Goal: Transaction & Acquisition: Purchase product/service

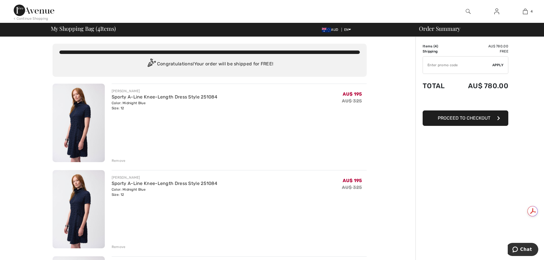
click at [118, 246] on div "Remove" at bounding box center [119, 246] width 14 height 5
click at [118, 245] on div "Remove" at bounding box center [119, 246] width 14 height 5
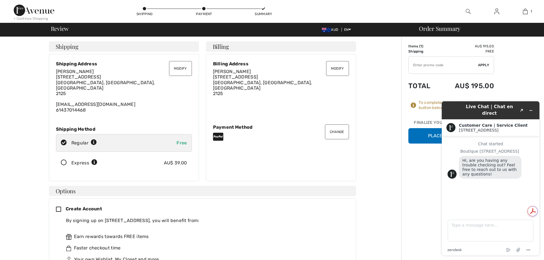
click at [424, 131] on button "Place Your Order" at bounding box center [451, 135] width 86 height 15
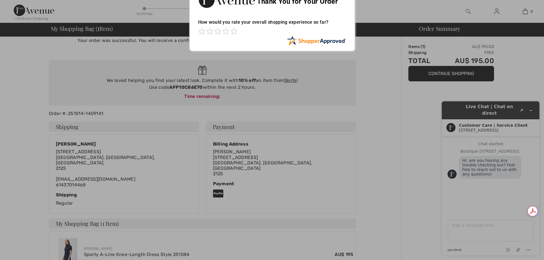
scroll to position [29, 0]
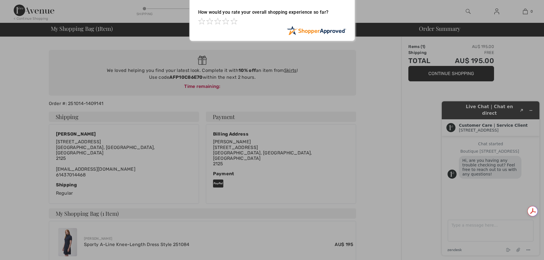
click at [218, 176] on div at bounding box center [272, 130] width 544 height 260
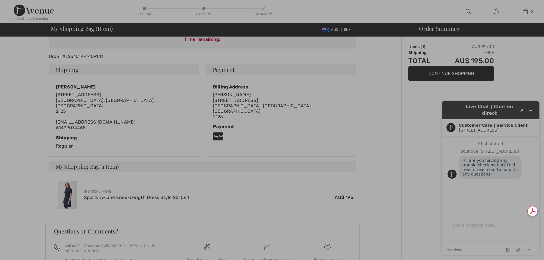
scroll to position [86, 0]
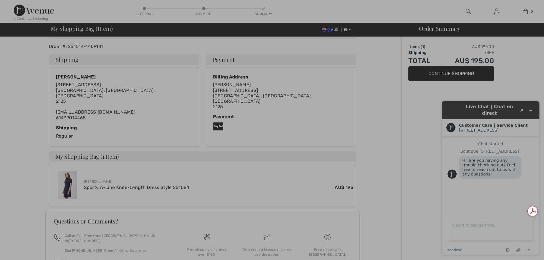
click at [441, 79] on div at bounding box center [272, 130] width 544 height 260
drag, startPoint x: 442, startPoint y: 73, endPoint x: 436, endPoint y: 91, distance: 18.8
click at [442, 74] on div at bounding box center [272, 130] width 544 height 260
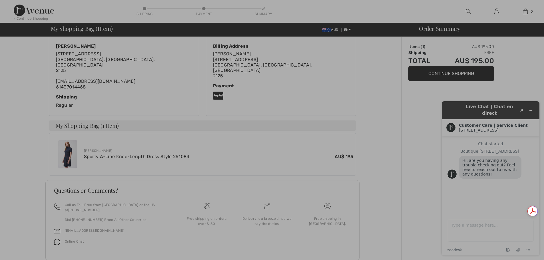
scroll to position [121, 0]
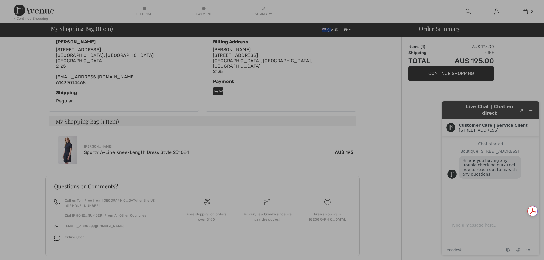
click at [476, 169] on div at bounding box center [272, 130] width 544 height 260
drag, startPoint x: 484, startPoint y: 248, endPoint x: 491, endPoint y: 243, distance: 8.3
click at [488, 248] on div at bounding box center [272, 130] width 544 height 260
click at [491, 237] on div at bounding box center [272, 130] width 544 height 260
click at [418, 229] on div at bounding box center [272, 130] width 544 height 260
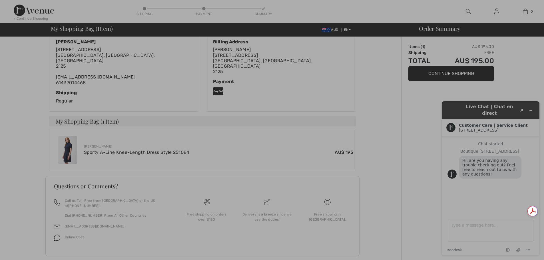
drag, startPoint x: 418, startPoint y: 227, endPoint x: 418, endPoint y: 223, distance: 3.7
click at [418, 223] on div at bounding box center [272, 130] width 544 height 260
click at [418, 221] on div at bounding box center [272, 130] width 544 height 260
click at [418, 220] on div at bounding box center [272, 130] width 544 height 260
click at [371, 88] on div at bounding box center [272, 130] width 544 height 260
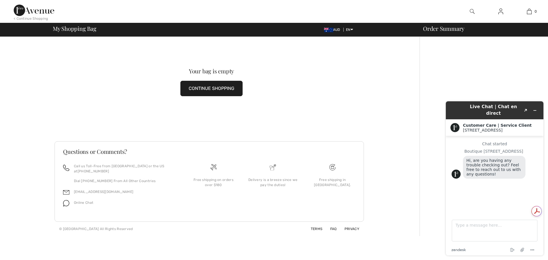
click at [208, 88] on button "CONTINUE SHOPPING" at bounding box center [211, 88] width 62 height 15
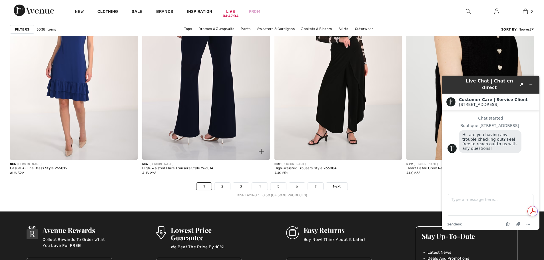
scroll to position [3197, 0]
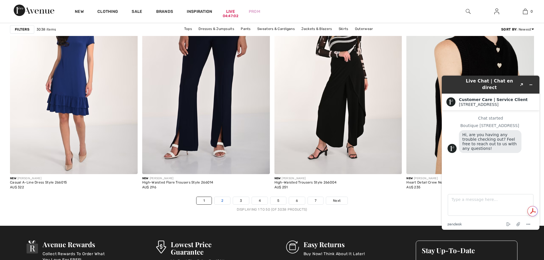
click at [222, 198] on link "2" at bounding box center [222, 200] width 16 height 7
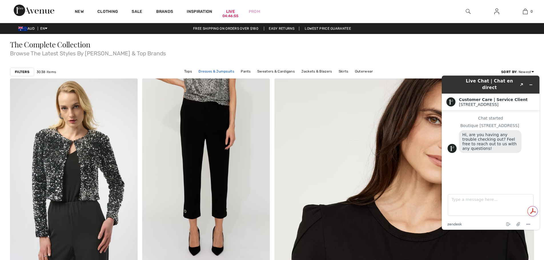
click at [214, 73] on link "Dresses & Jumpsuits" at bounding box center [216, 71] width 41 height 7
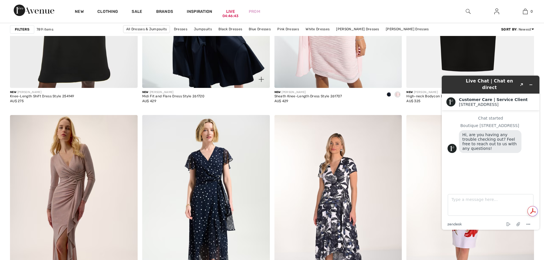
scroll to position [628, 0]
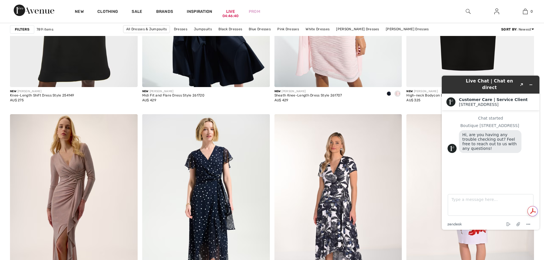
click at [425, 167] on img at bounding box center [470, 209] width 128 height 191
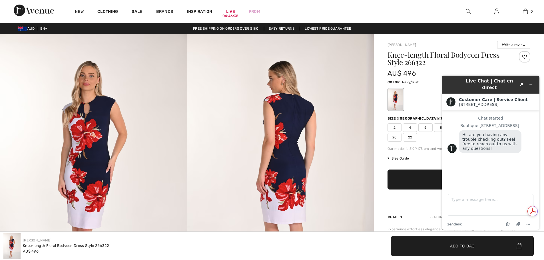
click at [332, 111] on img at bounding box center [280, 174] width 187 height 280
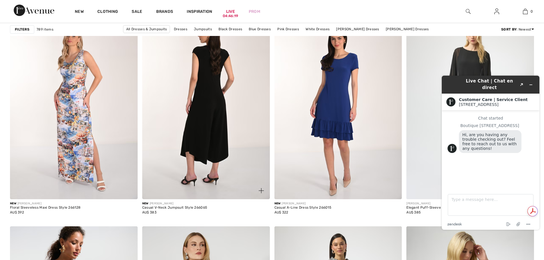
scroll to position [1028, 0]
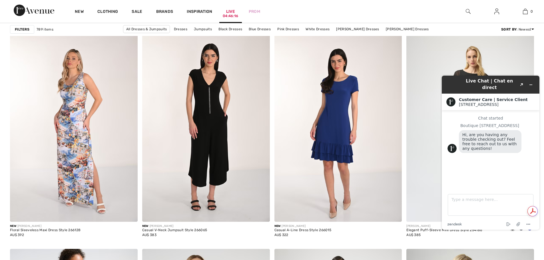
click at [228, 15] on div "04:46:16" at bounding box center [230, 15] width 15 height 5
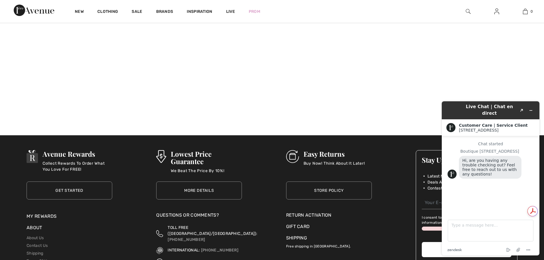
scroll to position [779, 0]
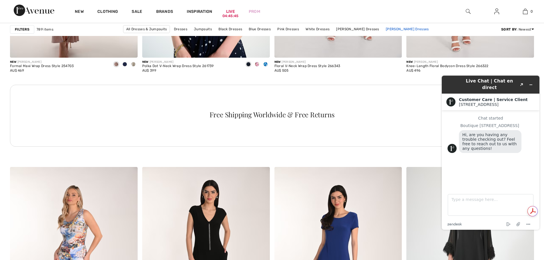
scroll to position [885, 0]
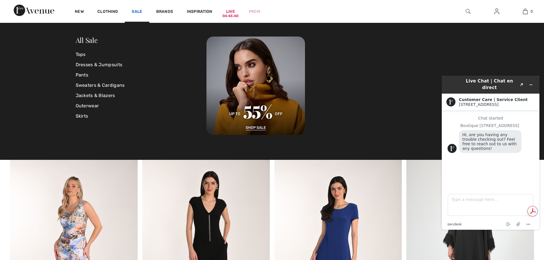
click at [136, 11] on link "Sale" at bounding box center [137, 12] width 11 height 6
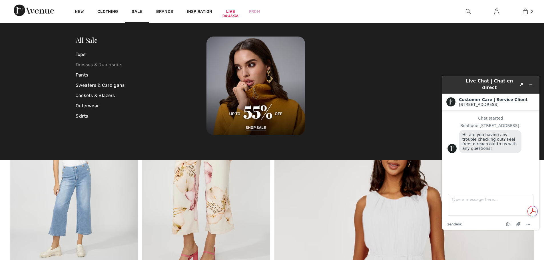
click at [110, 62] on link "Dresses & Jumpsuits" at bounding box center [141, 65] width 131 height 10
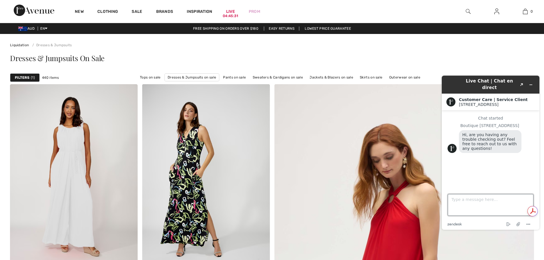
drag, startPoint x: 469, startPoint y: 212, endPoint x: 469, endPoint y: 208, distance: 3.7
click at [469, 208] on textarea "Type a message here..." at bounding box center [491, 205] width 86 height 22
type textarea "yes lost the navy dress i was ordering"
click at [531, 211] on icon at bounding box center [532, 210] width 9 height 9
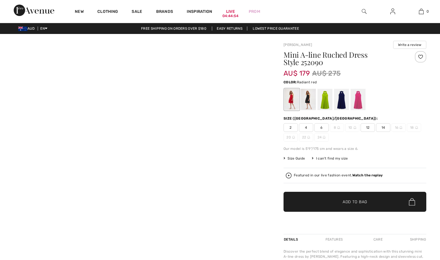
click at [389, 166] on div "Mini A-line Ruched Dress Style 252090 AU$ 179 AU$ 275 Color: Radiant red Size (…" at bounding box center [354, 142] width 143 height 183
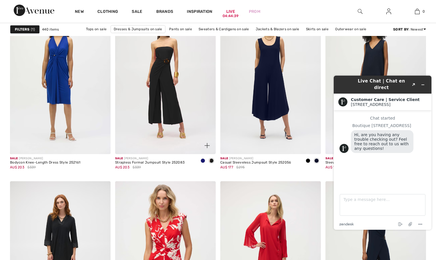
scroll to position [1085, 0]
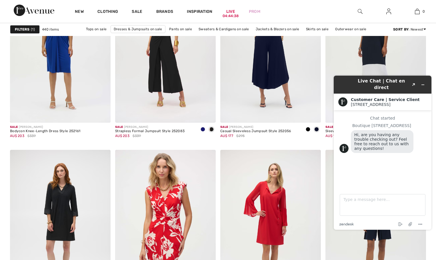
drag, startPoint x: 354, startPoint y: 130, endPoint x: 414, endPoint y: 156, distance: 65.6
click at [357, 132] on span "Hi, are you having any trouble checking out? Feel free to reach out to us with …" at bounding box center [382, 141] width 56 height 18
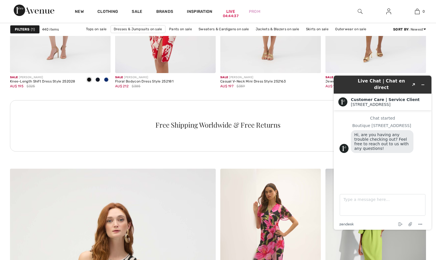
drag, startPoint x: 432, startPoint y: 148, endPoint x: 424, endPoint y: 152, distance: 8.3
click at [428, 152] on div "Live Chat | Chat en direct Created with Sketch. Customer Care | Service Client …" at bounding box center [382, 152] width 107 height 163
click at [424, 151] on div "Chat started Boutique 1ère Avenue Hi, are you having any trouble checking out? …" at bounding box center [382, 147] width 86 height 63
click at [422, 148] on div "Hi, are you having any trouble checking out? Feel free to reach out to us with …" at bounding box center [388, 142] width 75 height 24
click at [423, 83] on icon "Minimize widget" at bounding box center [422, 85] width 4 height 4
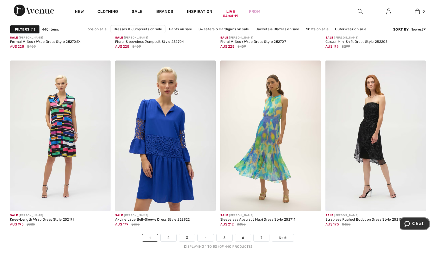
scroll to position [2482, 0]
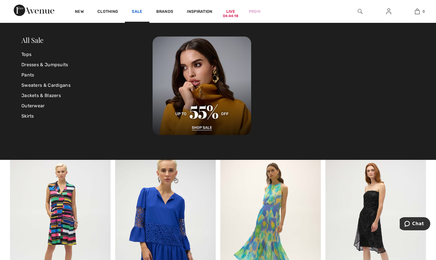
click at [136, 10] on link "Sale" at bounding box center [137, 12] width 11 height 6
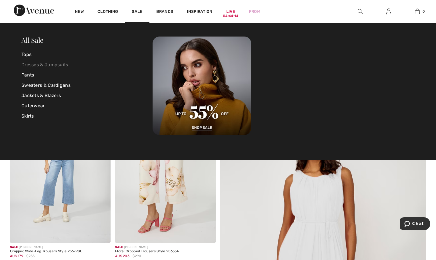
click at [63, 61] on link "Dresses & Jumpsuits" at bounding box center [86, 65] width 131 height 10
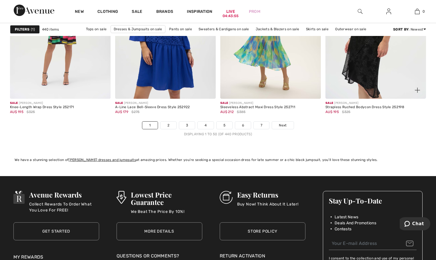
scroll to position [2740, 0]
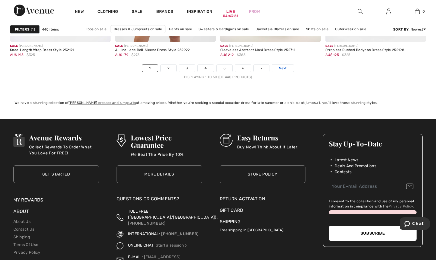
click at [284, 66] on link "Next" at bounding box center [282, 68] width 21 height 7
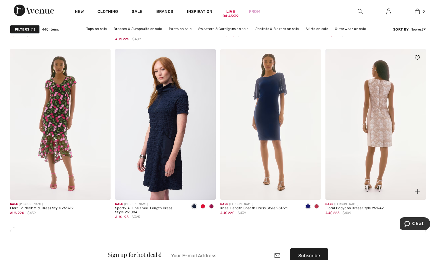
scroll to position [1227, 0]
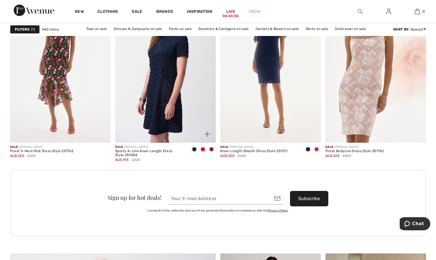
click at [145, 148] on div "Sale JOSEPH RIBKOFF" at bounding box center [150, 147] width 70 height 4
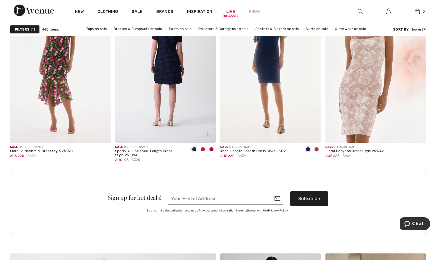
click at [159, 139] on img at bounding box center [165, 67] width 100 height 151
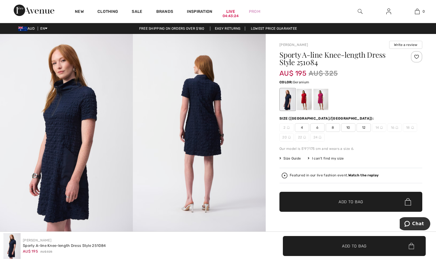
click at [321, 99] on div at bounding box center [320, 99] width 15 height 21
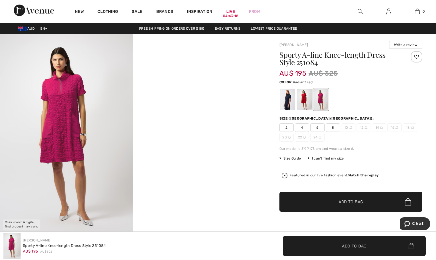
click at [305, 99] on div at bounding box center [304, 99] width 15 height 21
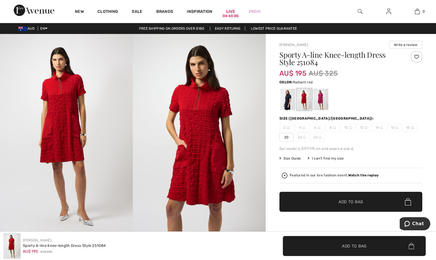
click at [393, 128] on span "16" at bounding box center [394, 127] width 14 height 9
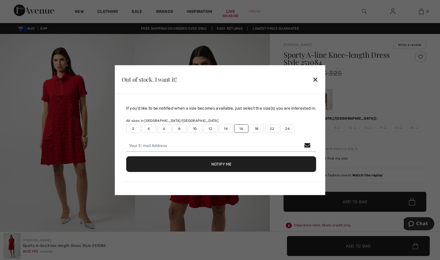
click at [318, 76] on div "✕" at bounding box center [315, 79] width 6 height 12
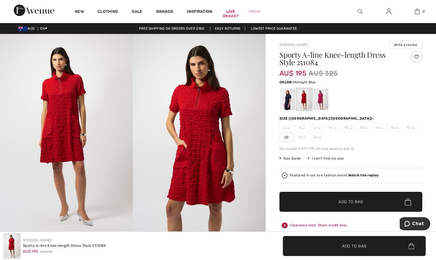
click at [289, 102] on div at bounding box center [287, 99] width 15 height 21
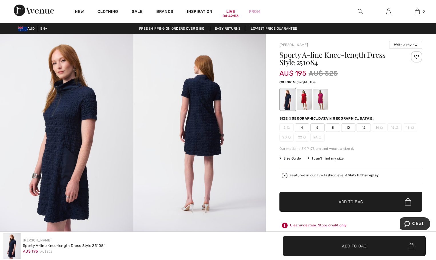
click at [364, 127] on span "12" at bounding box center [363, 127] width 14 height 9
click at [370, 197] on span "✔ Added to Bag Add to Bag" at bounding box center [350, 202] width 143 height 20
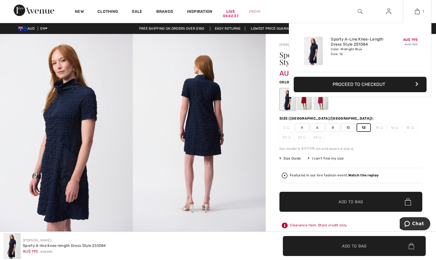
click at [416, 10] on img at bounding box center [416, 11] width 5 height 7
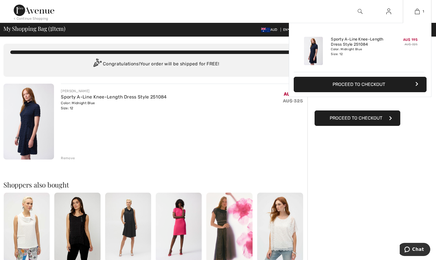
click at [398, 81] on button "Proceed to Checkout" at bounding box center [359, 84] width 133 height 15
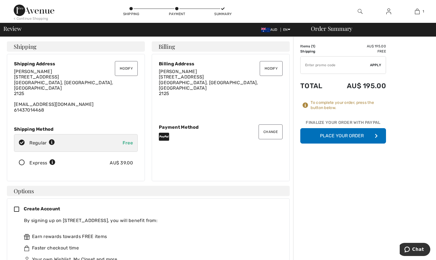
click at [348, 136] on button "Place Your Order" at bounding box center [343, 135] width 86 height 15
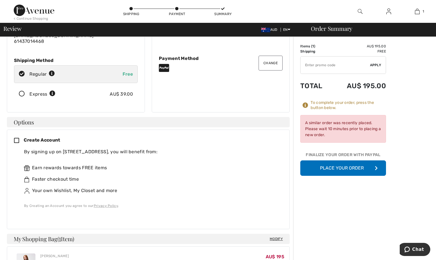
scroll to position [114, 0]
